Goal: Transaction & Acquisition: Purchase product/service

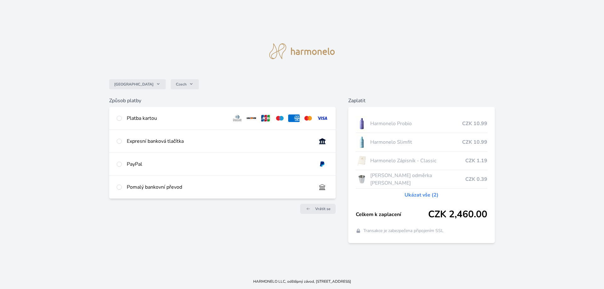
click at [306, 119] on img at bounding box center [308, 118] width 12 height 8
radio input "true"
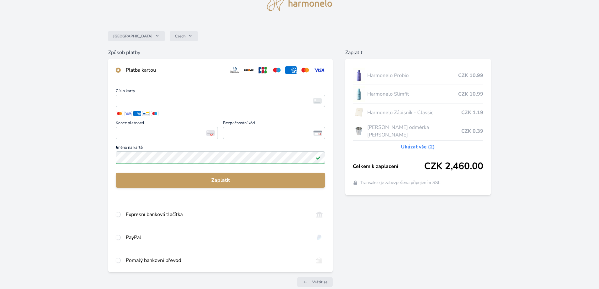
scroll to position [61, 0]
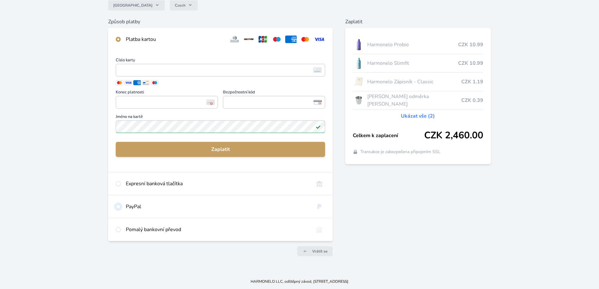
click at [117, 207] on input "radio" at bounding box center [118, 206] width 5 height 5
radio input "true"
radio input "false"
